Goal: Navigation & Orientation: Find specific page/section

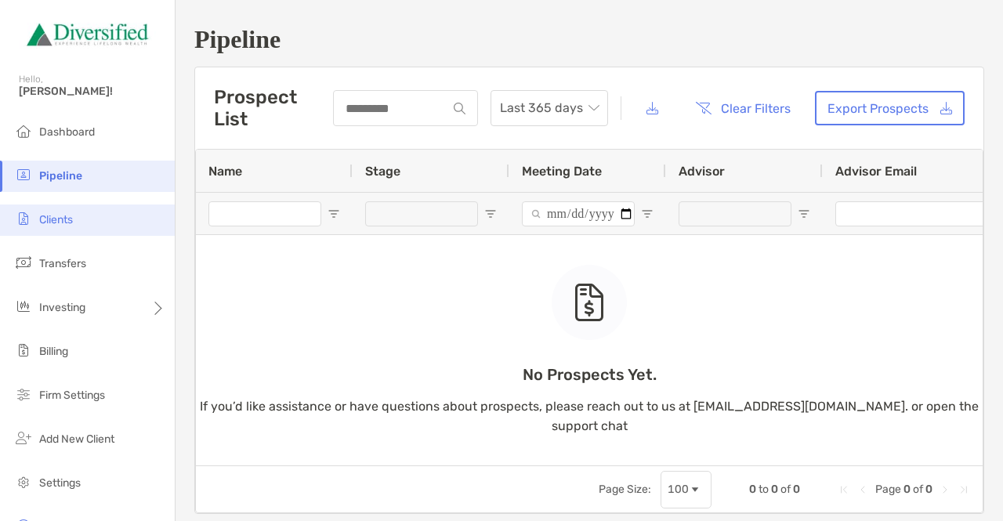
click at [71, 216] on span "Clients" at bounding box center [56, 219] width 34 height 13
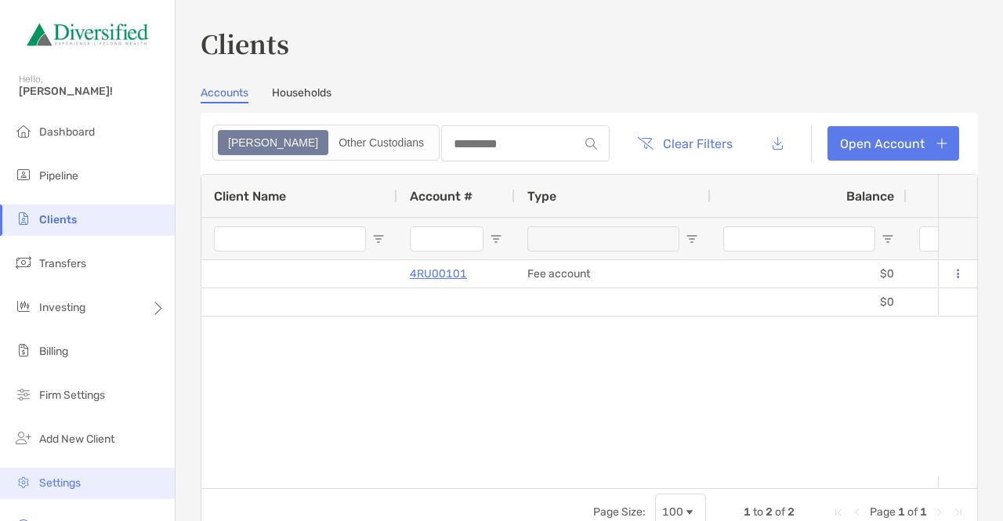
click at [85, 468] on li "Settings" at bounding box center [87, 483] width 175 height 31
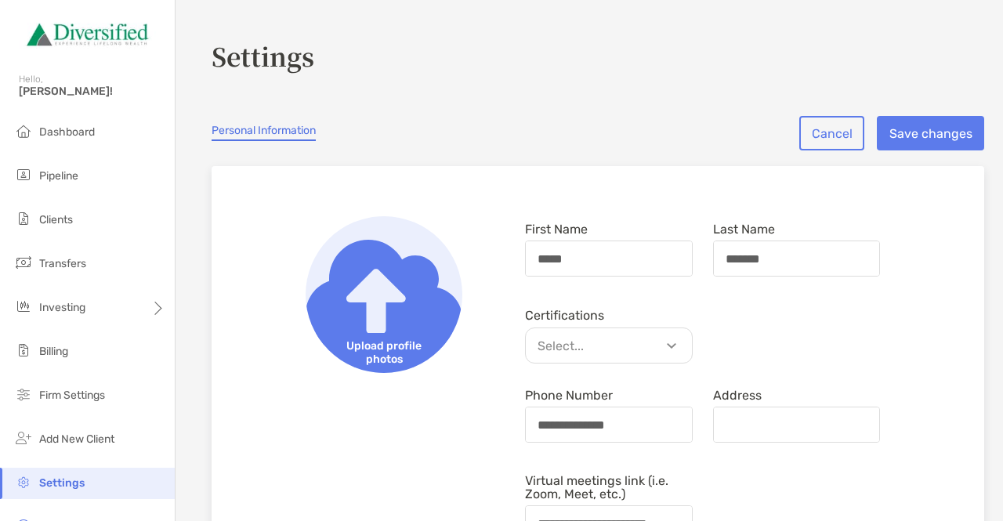
scroll to position [78, 0]
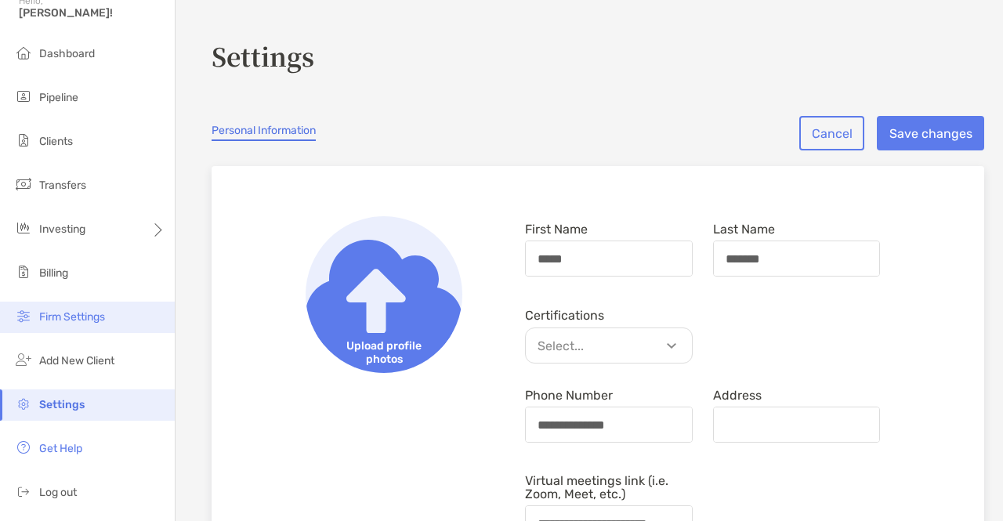
click at [84, 317] on span "Firm Settings" at bounding box center [72, 316] width 66 height 13
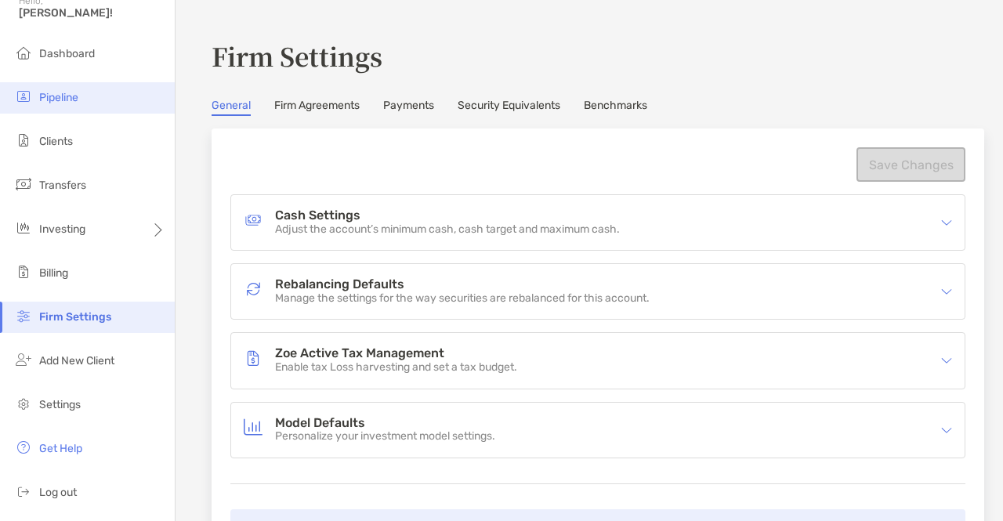
click at [67, 90] on li "Pipeline" at bounding box center [87, 97] width 175 height 31
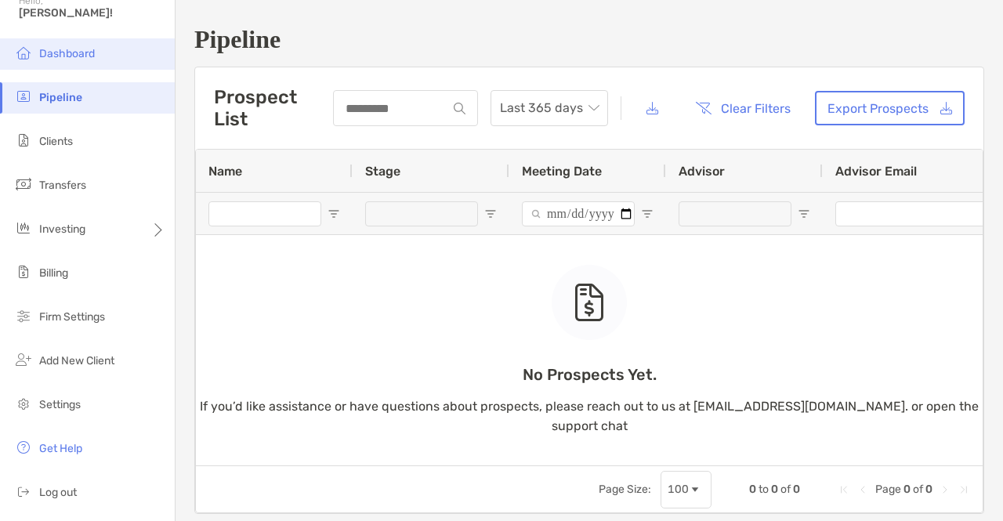
click at [69, 50] on span "Dashboard" at bounding box center [67, 53] width 56 height 13
